Goal: Task Accomplishment & Management: Use online tool/utility

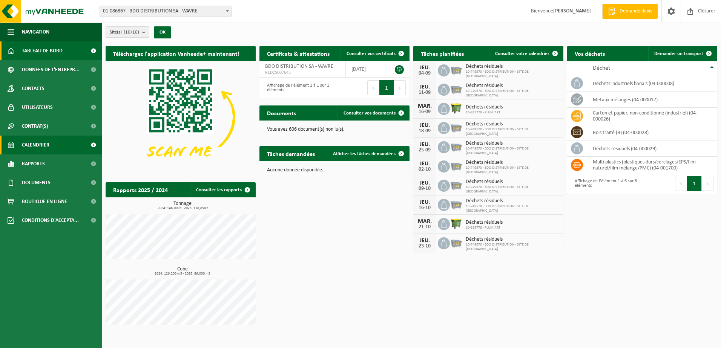
click at [41, 144] on span "Calendrier" at bounding box center [36, 145] width 28 height 19
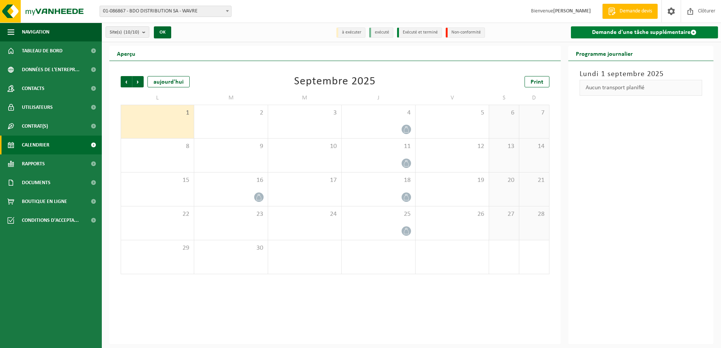
click at [633, 32] on link "Demande d'une tâche supplémentaire" at bounding box center [644, 32] width 147 height 12
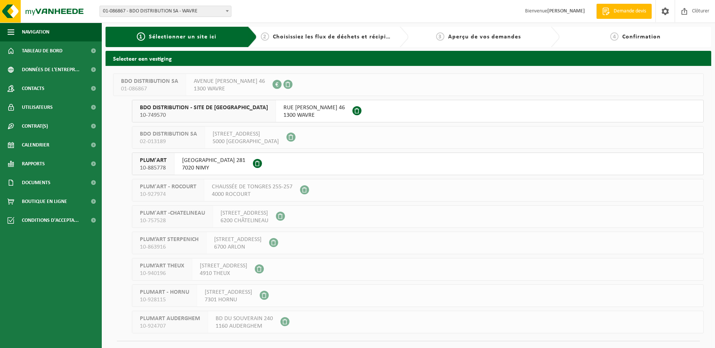
click at [284, 109] on span "RUE ZENOBE GRAMME 46" at bounding box center [314, 108] width 61 height 8
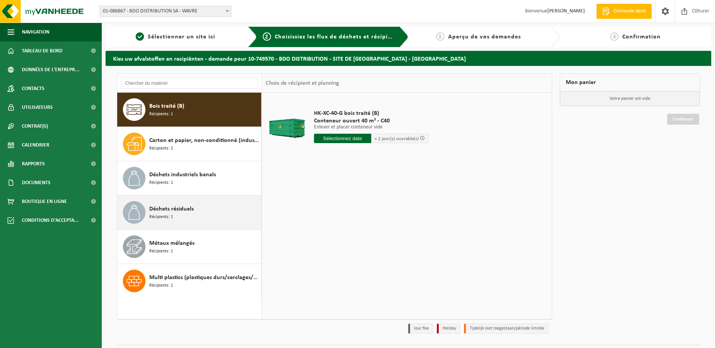
click at [181, 214] on div "Déchets résiduels Récipients: 1" at bounding box center [204, 212] width 110 height 23
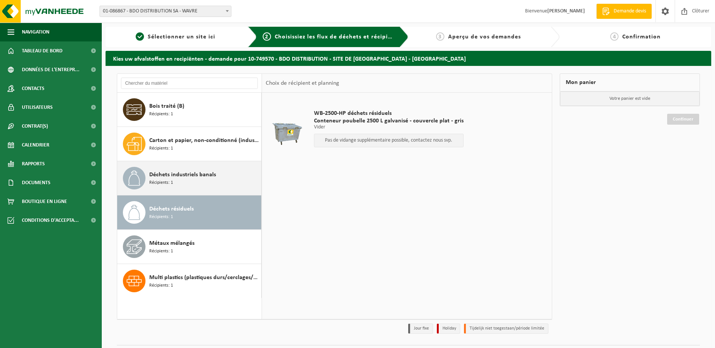
click at [166, 175] on span "Déchets industriels banals" at bounding box center [182, 174] width 67 height 9
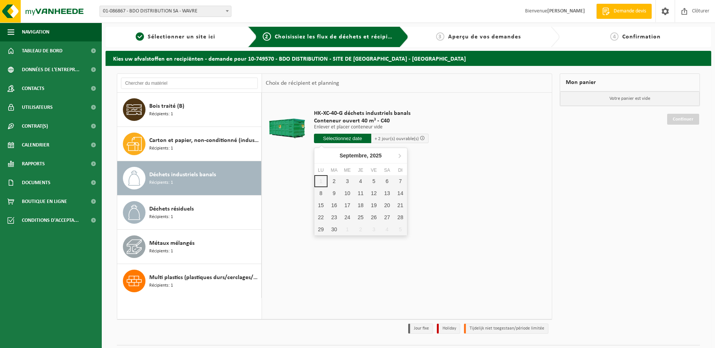
click at [343, 139] on input "text" at bounding box center [342, 138] width 57 height 9
click at [335, 183] on div "2" at bounding box center [334, 181] width 13 height 12
type input "à partir de 2025-09-02"
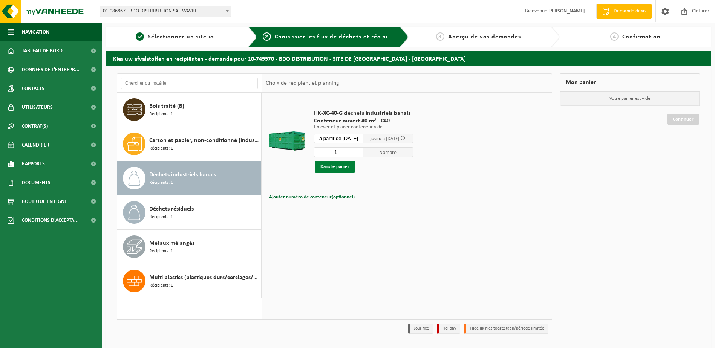
click at [341, 169] on button "Dans le panier" at bounding box center [335, 167] width 40 height 12
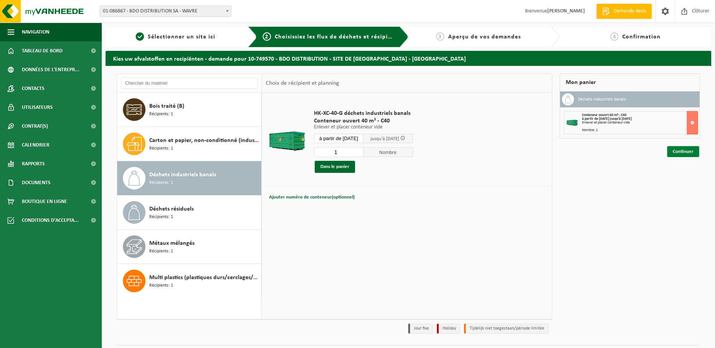
click at [683, 151] on link "Continuer" at bounding box center [683, 151] width 32 height 11
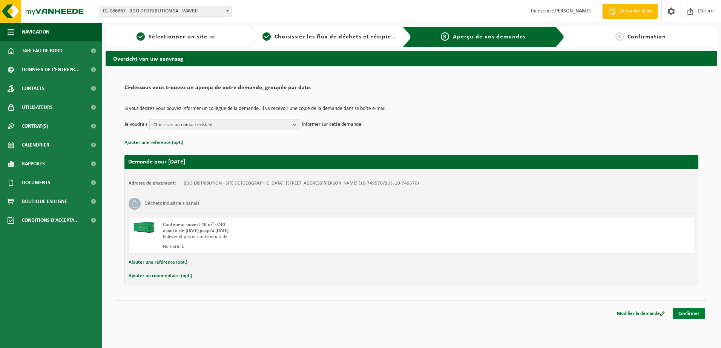
click at [684, 311] on link "Confirmer" at bounding box center [689, 313] width 32 height 11
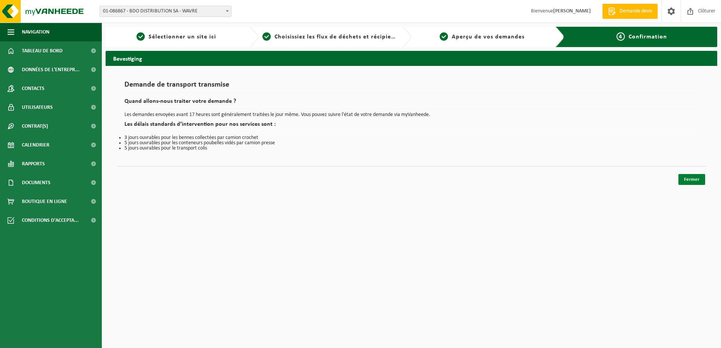
click at [693, 179] on link "Fermer" at bounding box center [691, 179] width 27 height 11
